Goal: Navigation & Orientation: Find specific page/section

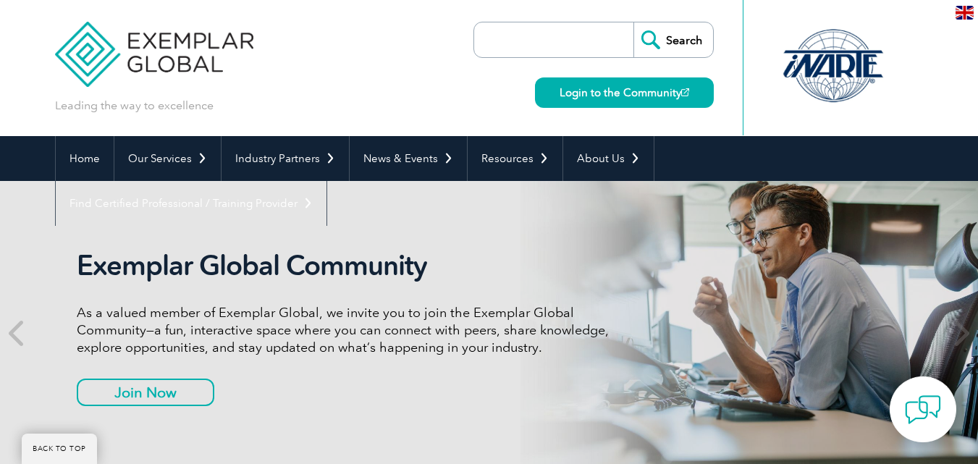
scroll to position [1462, 0]
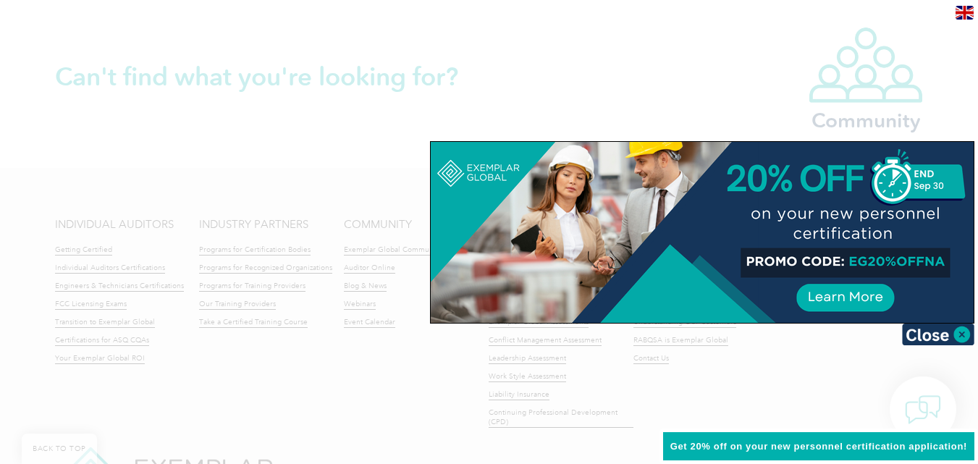
scroll to position [3502, 0]
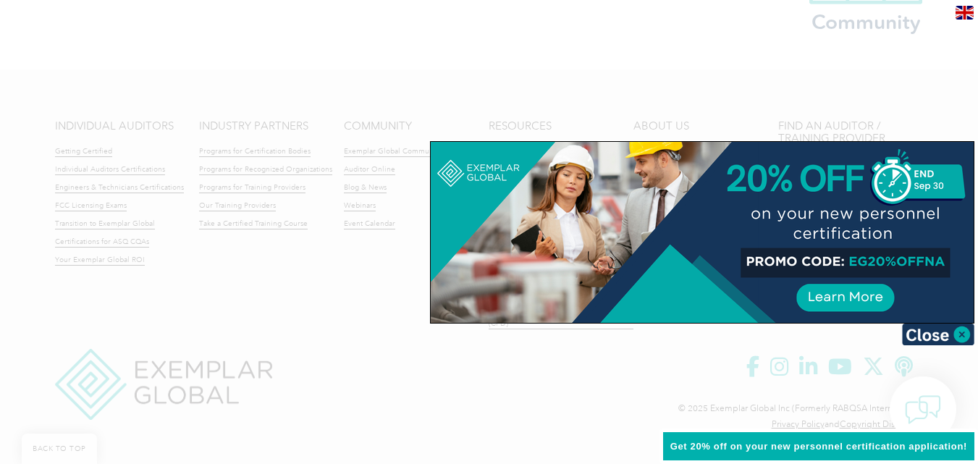
click at [882, 57] on div at bounding box center [489, 232] width 978 height 464
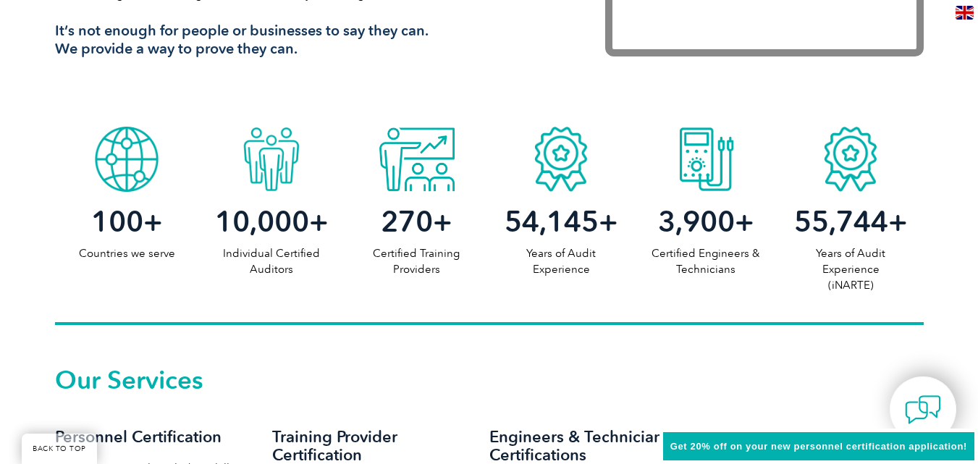
scroll to position [0, 0]
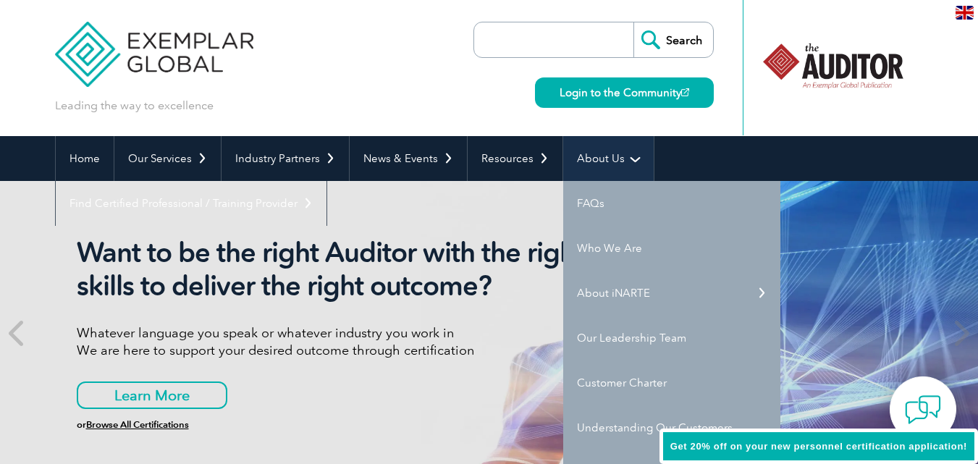
click at [589, 152] on link "About Us" at bounding box center [608, 158] width 90 height 45
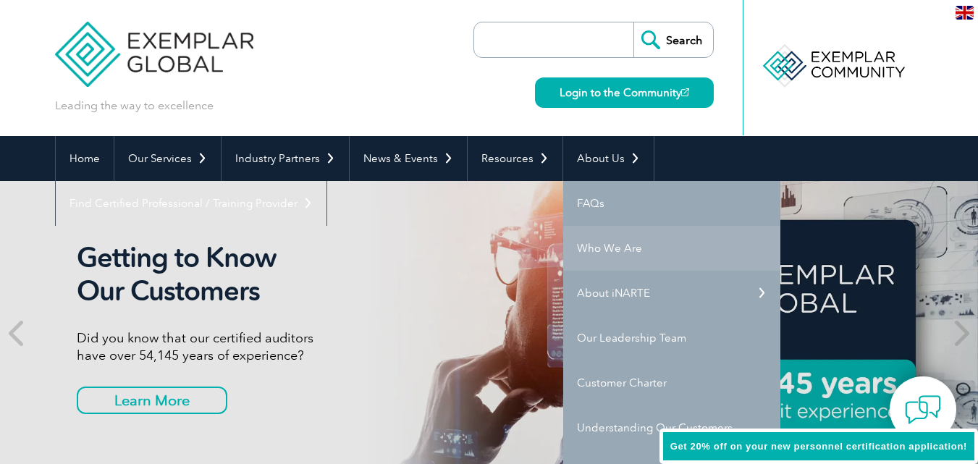
click at [638, 238] on link "Who We Are" at bounding box center [671, 248] width 217 height 45
